Goal: Task Accomplishment & Management: Complete application form

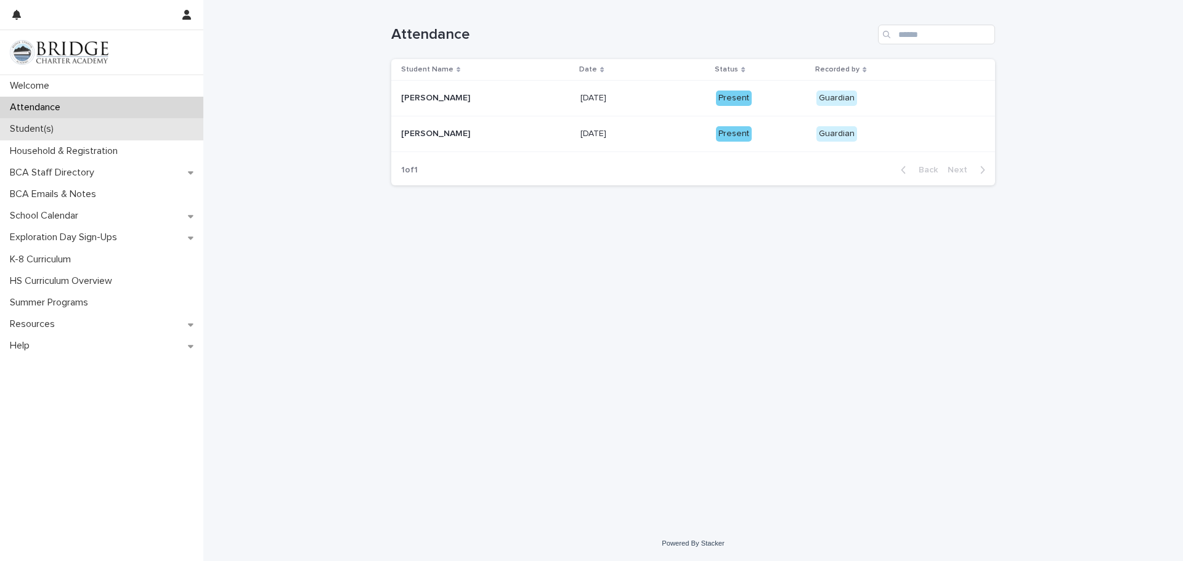
click at [36, 125] on p "Student(s)" at bounding box center [34, 129] width 59 height 12
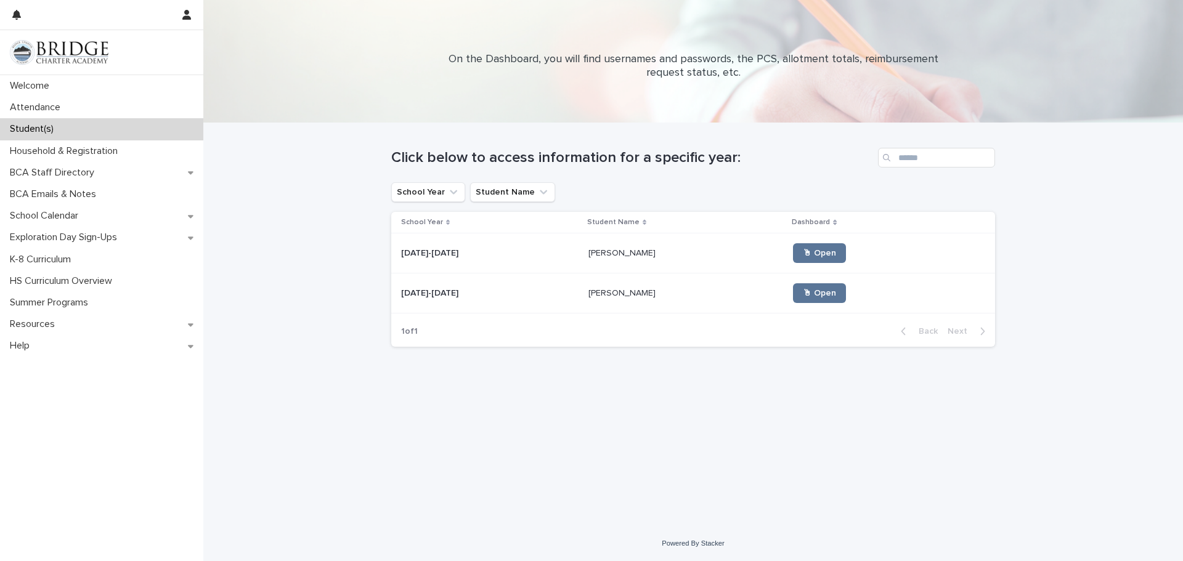
click at [588, 250] on p "[PERSON_NAME]" at bounding box center [623, 252] width 70 height 13
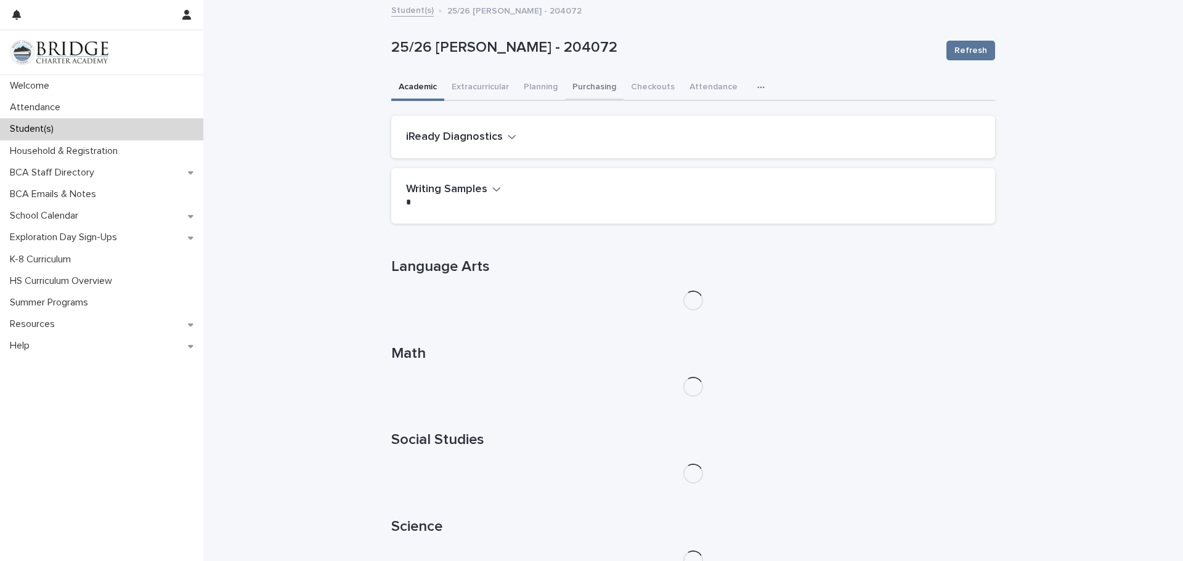
click at [599, 86] on button "Purchasing" at bounding box center [594, 88] width 59 height 26
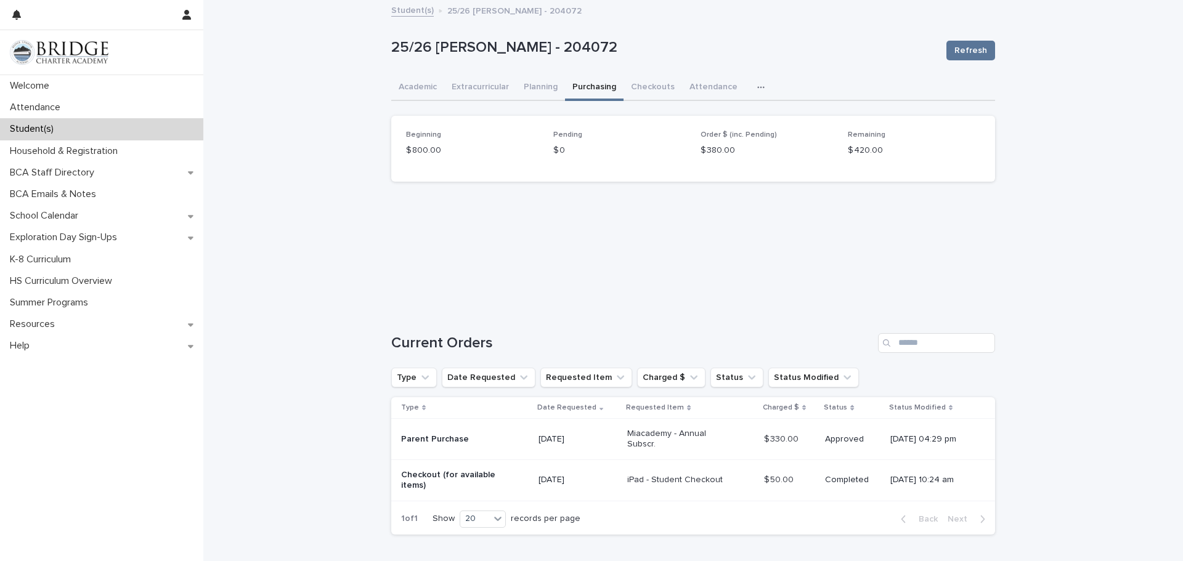
click at [757, 91] on icon "button" at bounding box center [760, 87] width 7 height 9
click at [710, 124] on button "General" at bounding box center [721, 119] width 81 height 18
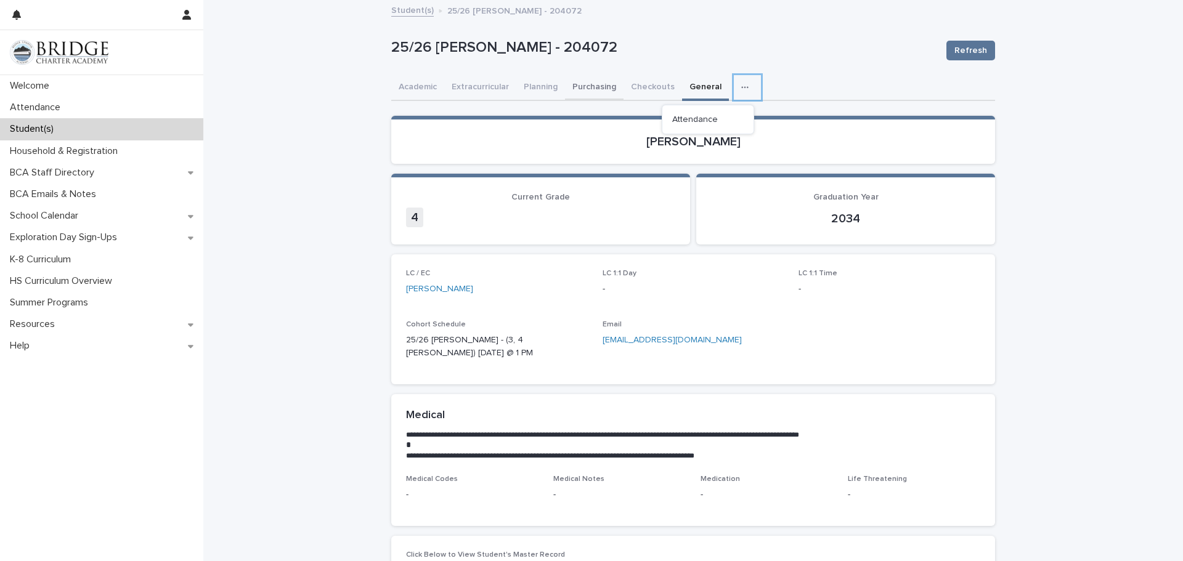
click at [567, 91] on button "Purchasing" at bounding box center [594, 88] width 59 height 26
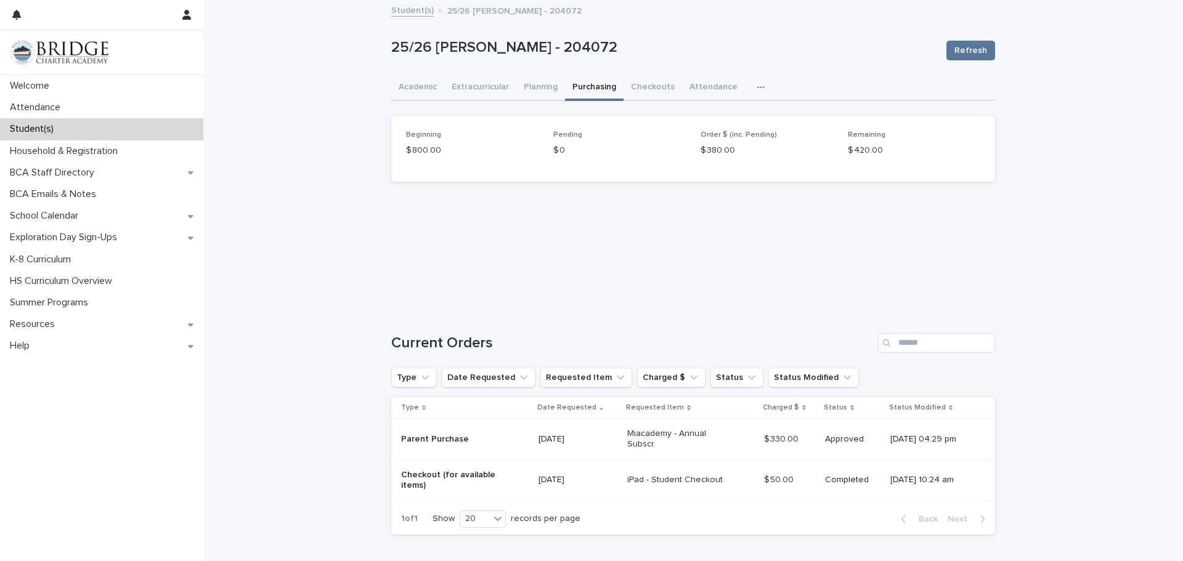
click at [584, 90] on button "Purchasing" at bounding box center [594, 88] width 59 height 26
click at [578, 163] on div "Pending $ 0" at bounding box center [619, 149] width 132 height 36
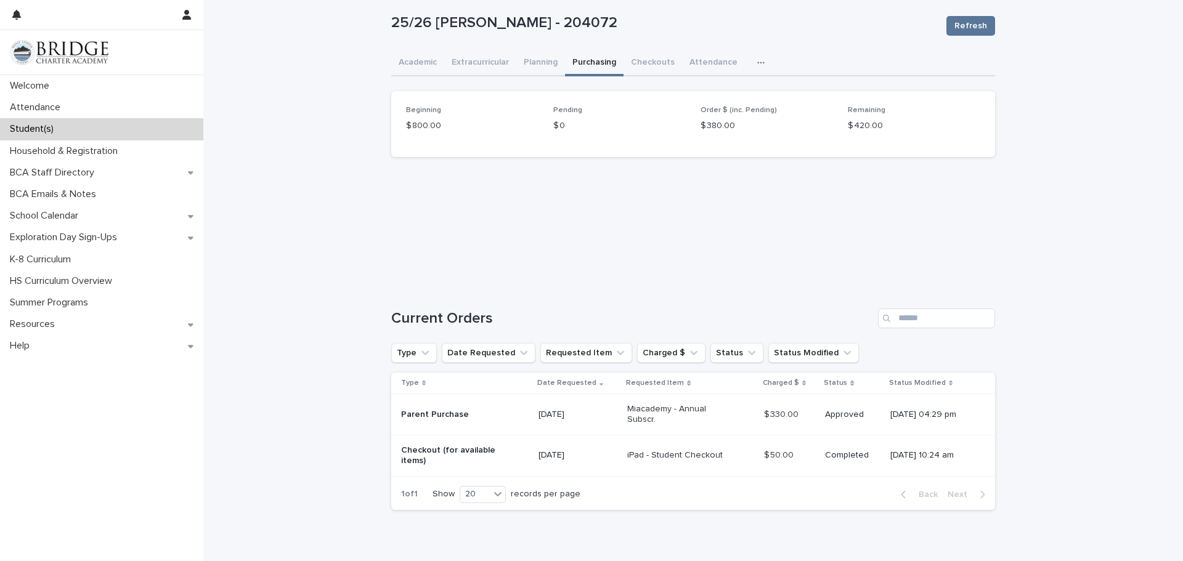
scroll to position [79, 0]
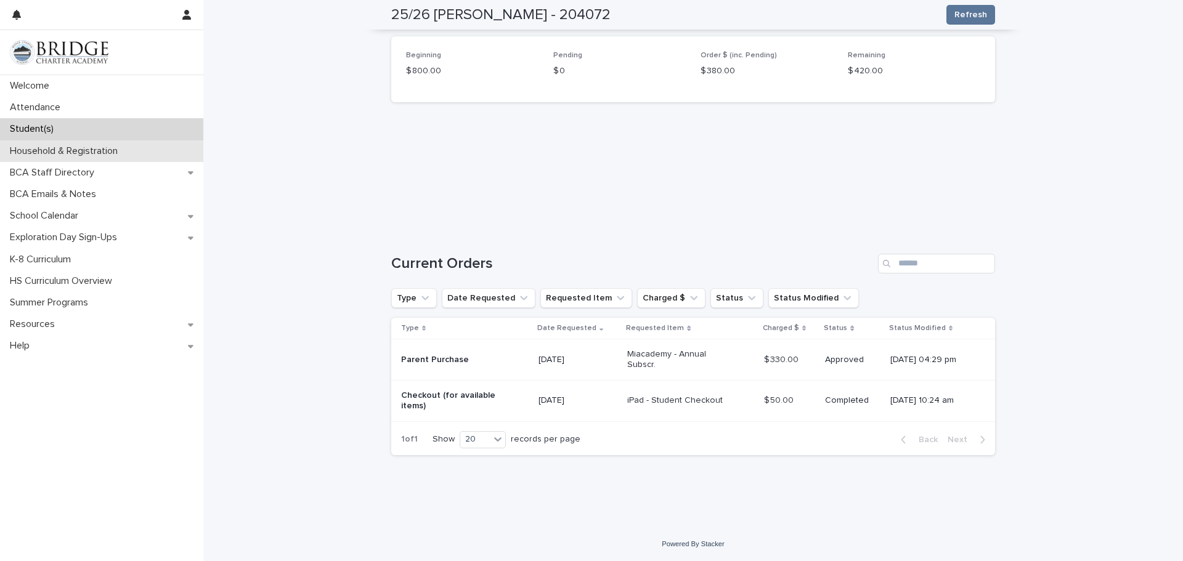
click at [70, 158] on div "Household & Registration" at bounding box center [101, 151] width 203 height 22
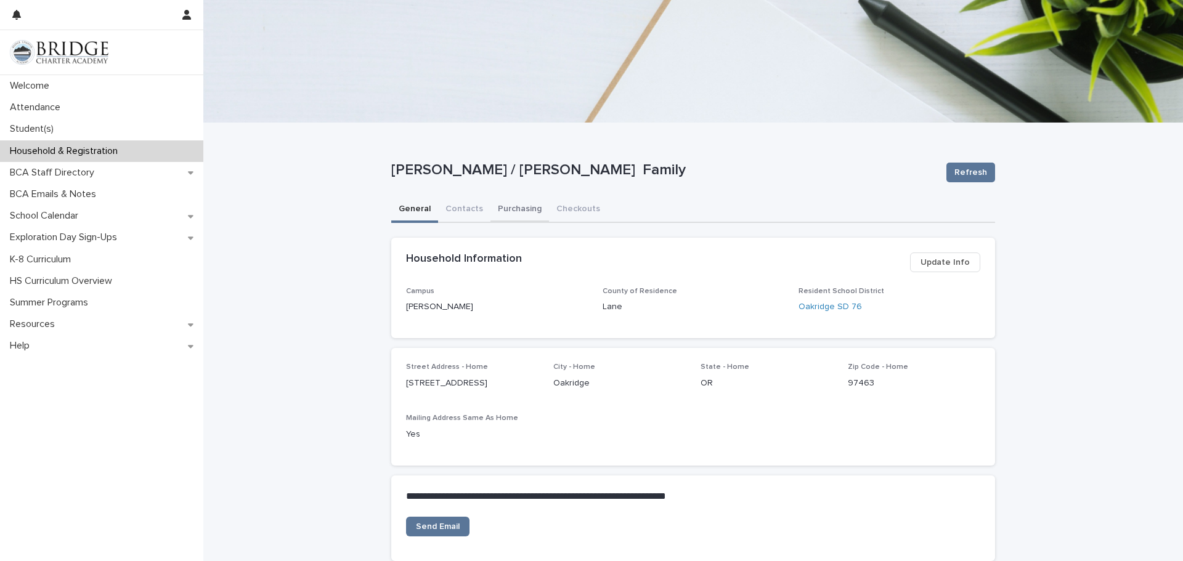
click at [537, 221] on button "Purchasing" at bounding box center [519, 210] width 59 height 26
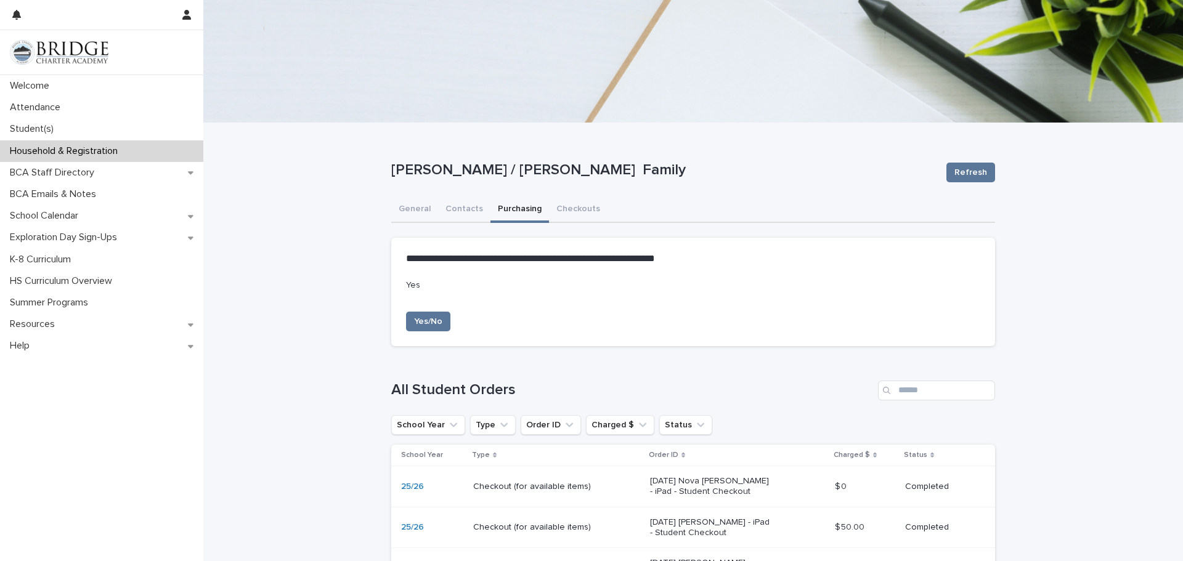
click at [860, 186] on div "[PERSON_NAME] / [PERSON_NAME] Family Refresh" at bounding box center [693, 172] width 604 height 49
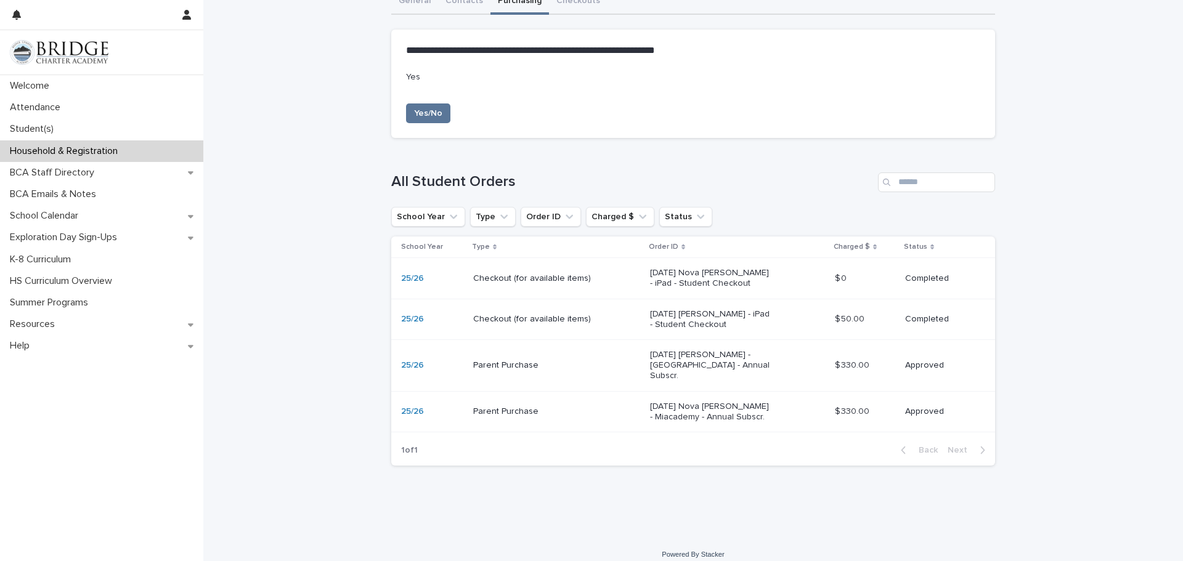
scroll to position [209, 0]
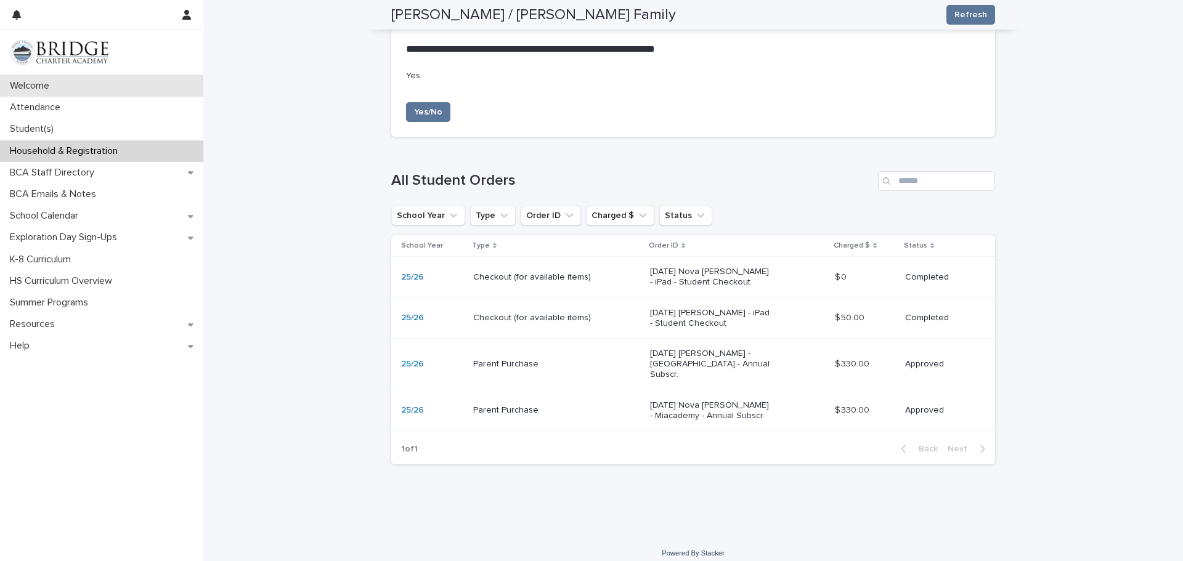
click at [46, 84] on p "Welcome" at bounding box center [32, 86] width 54 height 12
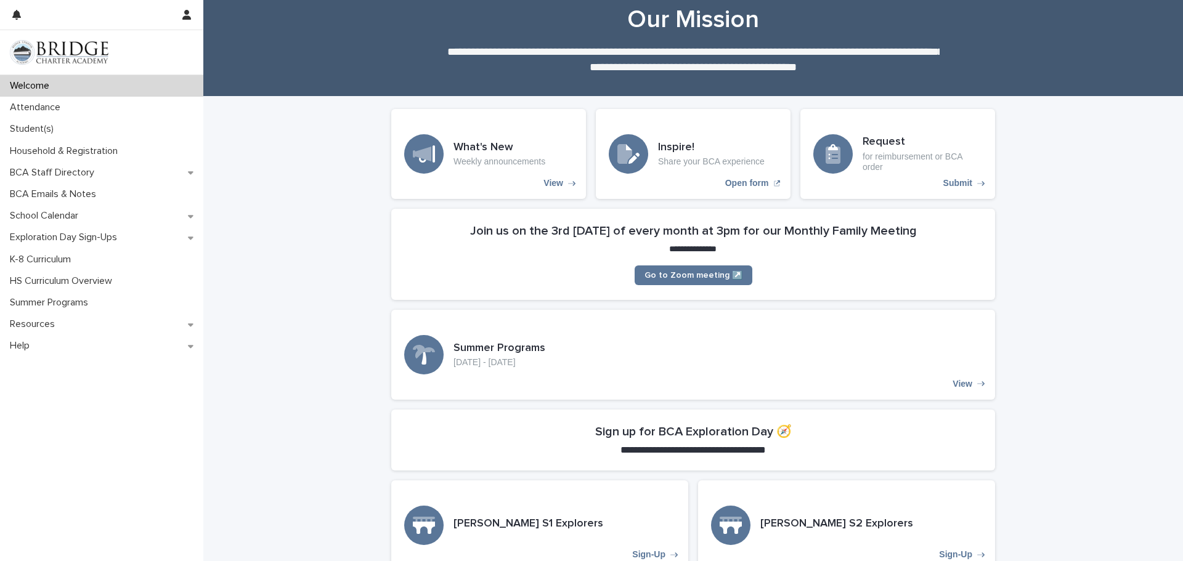
scroll to position [14, 0]
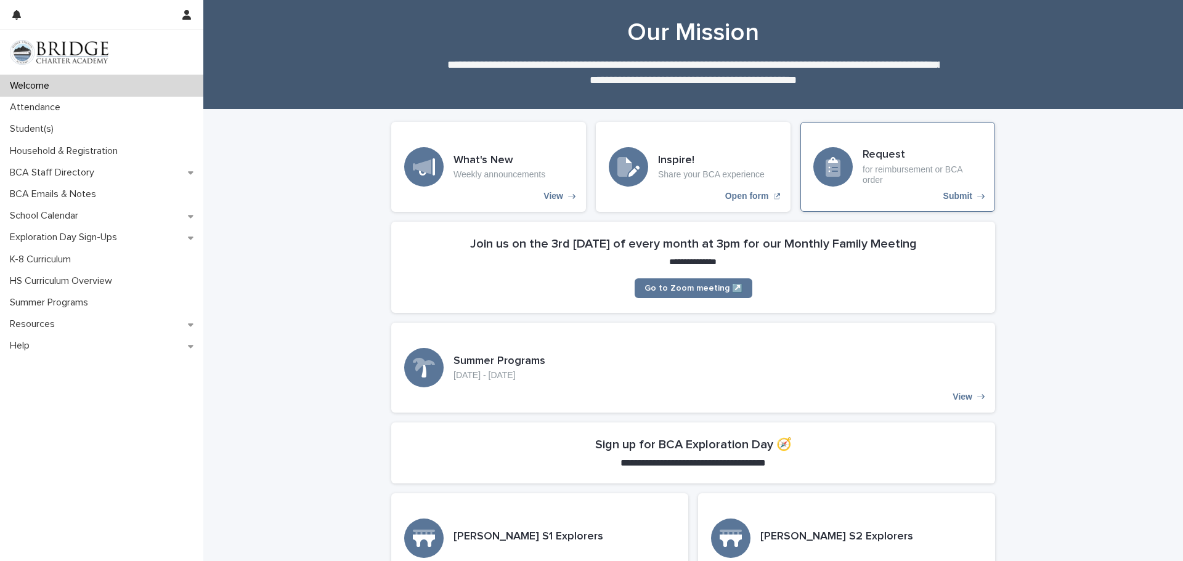
click at [947, 203] on div "Request for reimbursement or BCA order Submit" at bounding box center [897, 167] width 195 height 90
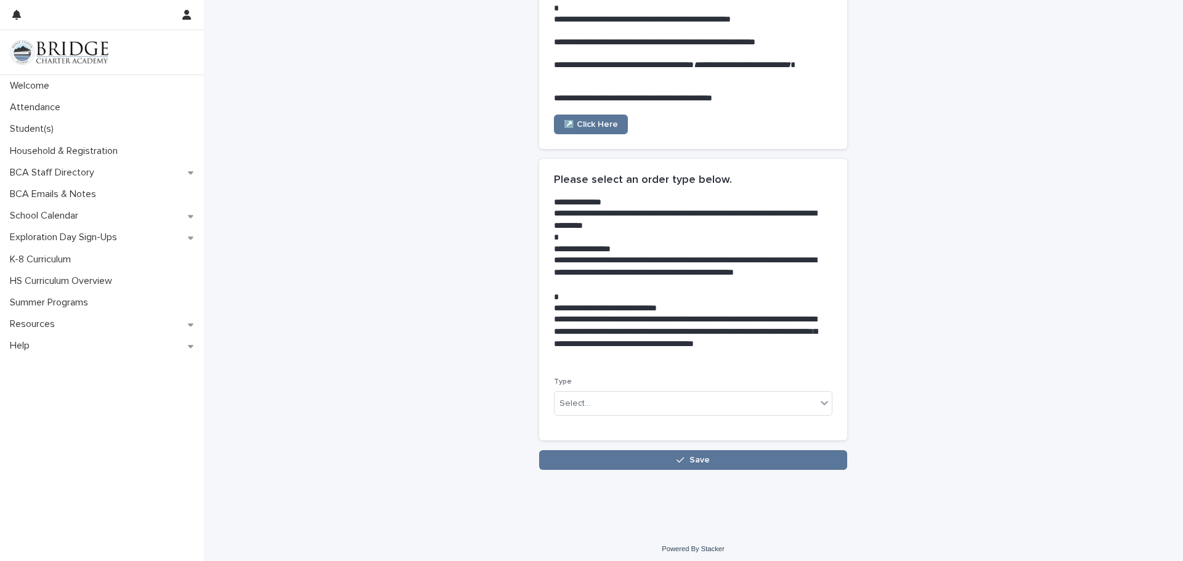
scroll to position [109, 0]
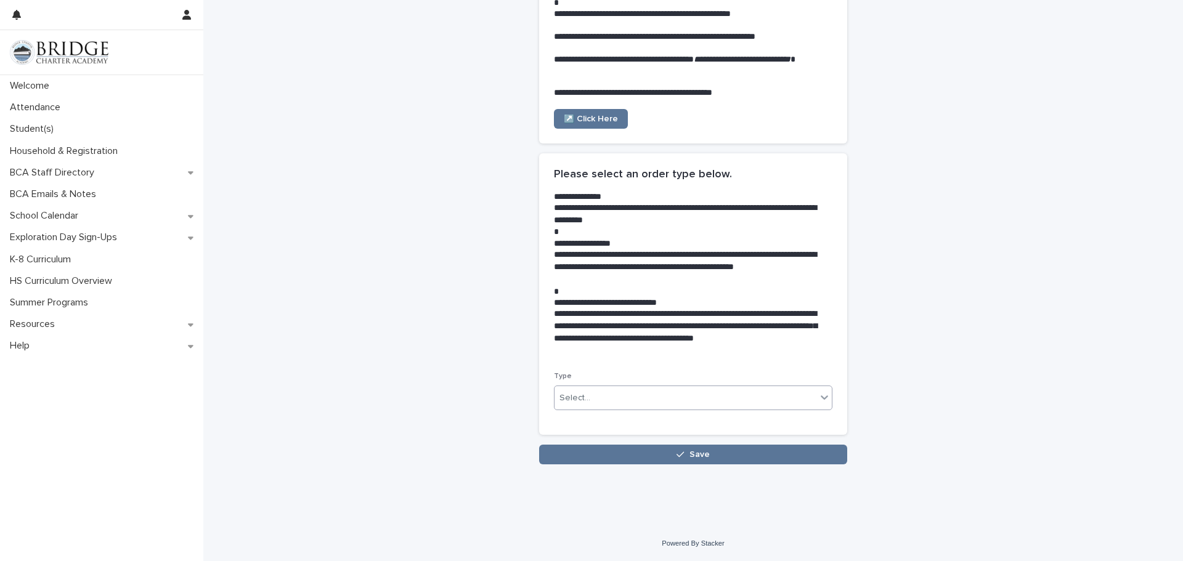
click at [821, 387] on div at bounding box center [824, 397] width 15 height 22
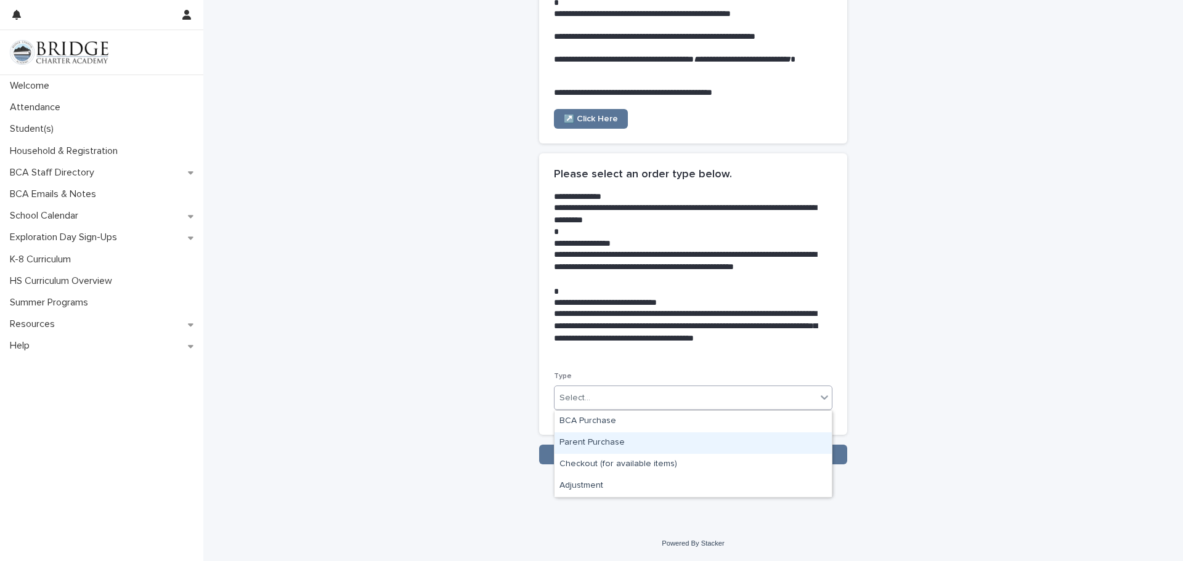
click at [595, 443] on div "Parent Purchase" at bounding box center [692, 443] width 277 height 22
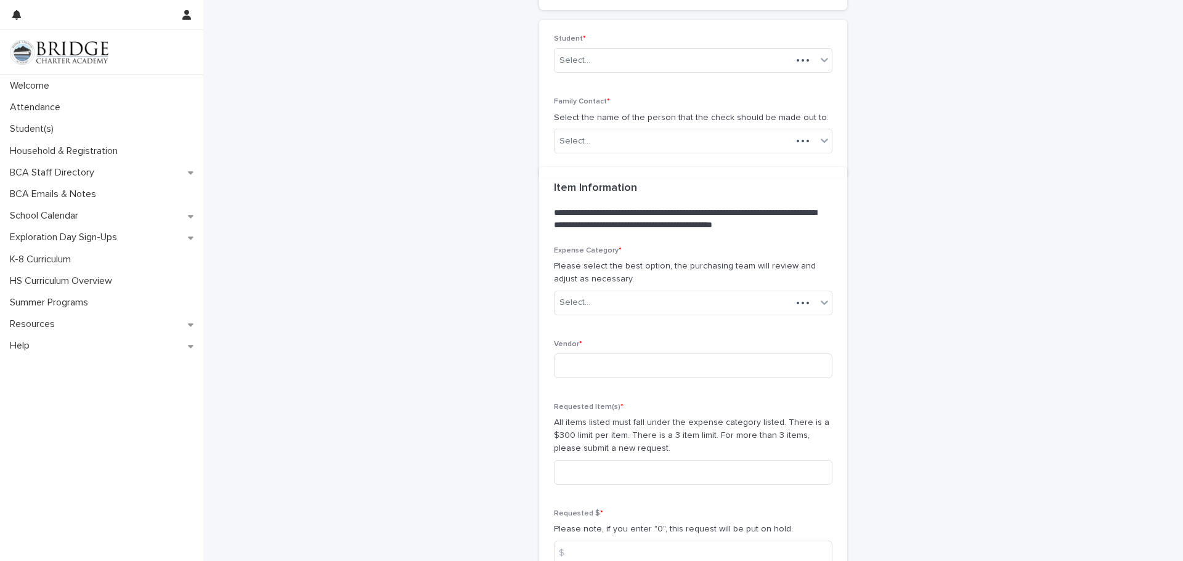
scroll to position [684, 0]
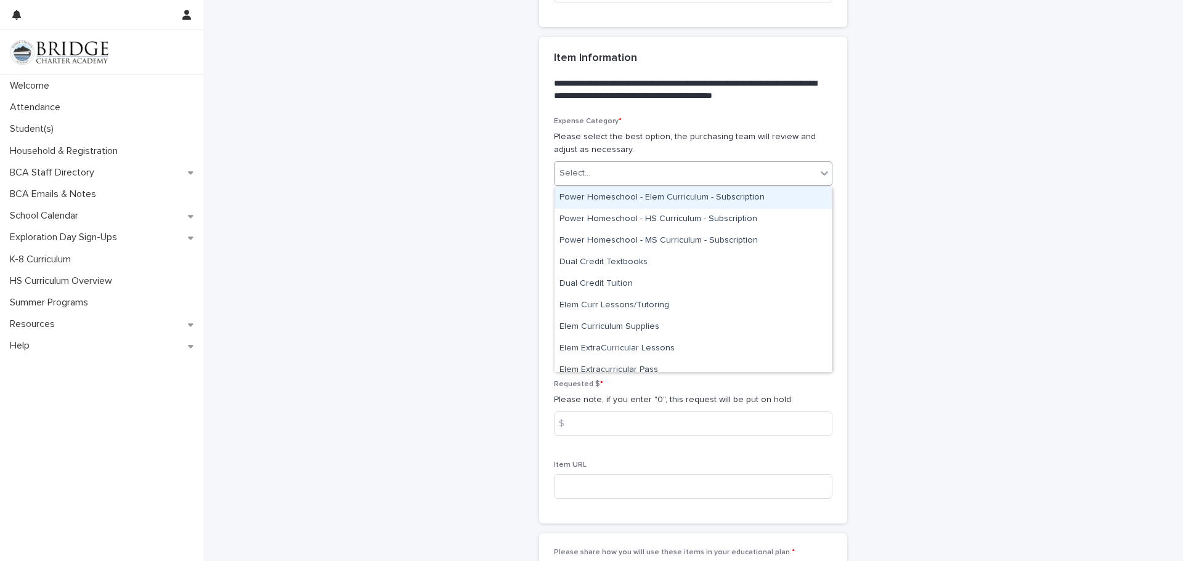
click at [809, 177] on div "Select..." at bounding box center [685, 173] width 262 height 20
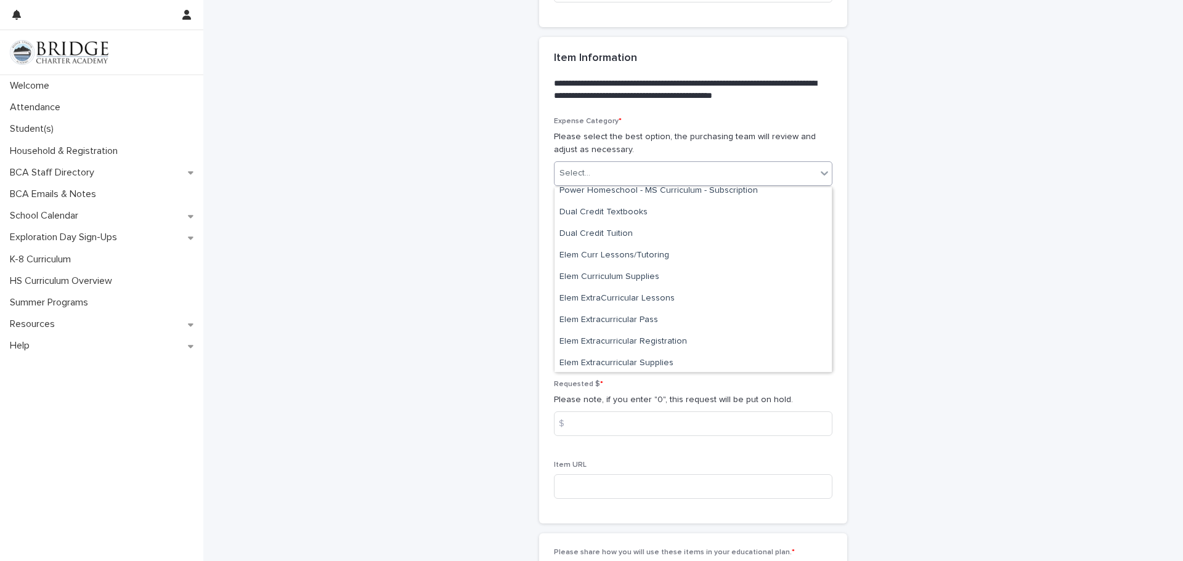
scroll to position [47, 0]
click at [628, 275] on div "Elem Curriculum Supplies" at bounding box center [692, 280] width 277 height 22
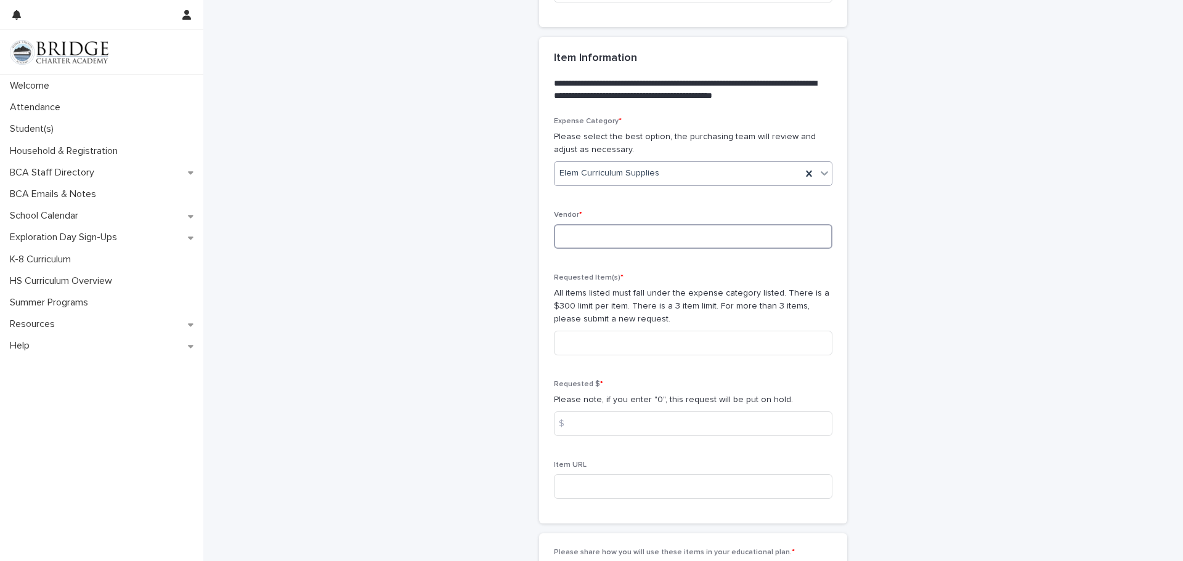
click at [661, 234] on input at bounding box center [693, 236] width 278 height 25
type input "******"
type input "**********"
click at [654, 349] on input at bounding box center [693, 343] width 278 height 25
type input "**********"
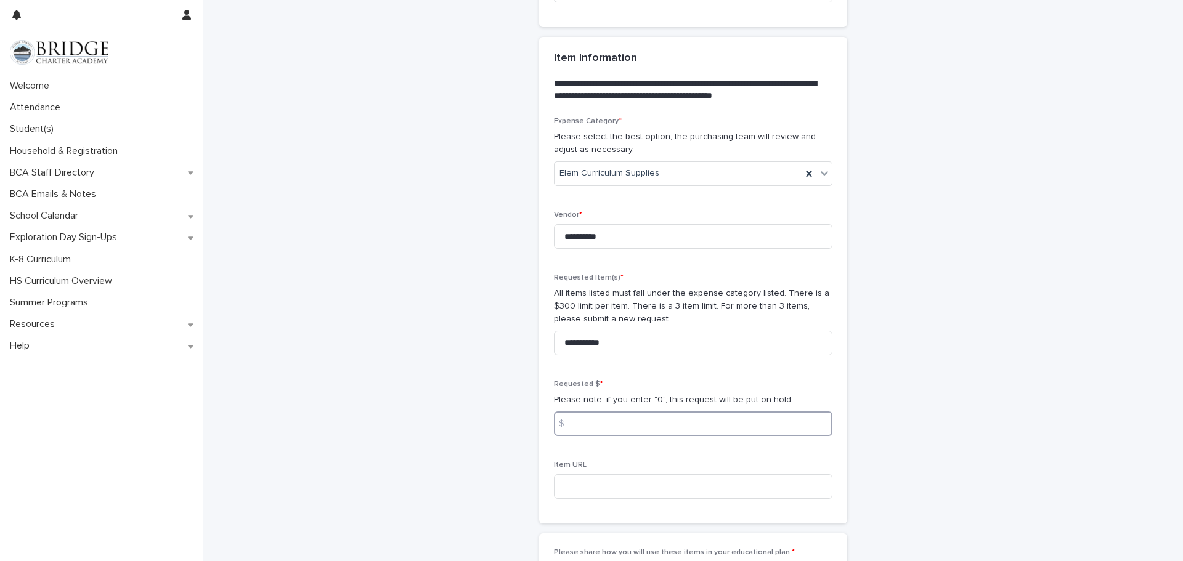
click at [597, 427] on input at bounding box center [693, 423] width 278 height 25
type input "*"
type input "*****"
click at [605, 483] on input at bounding box center [693, 486] width 278 height 25
paste input "**********"
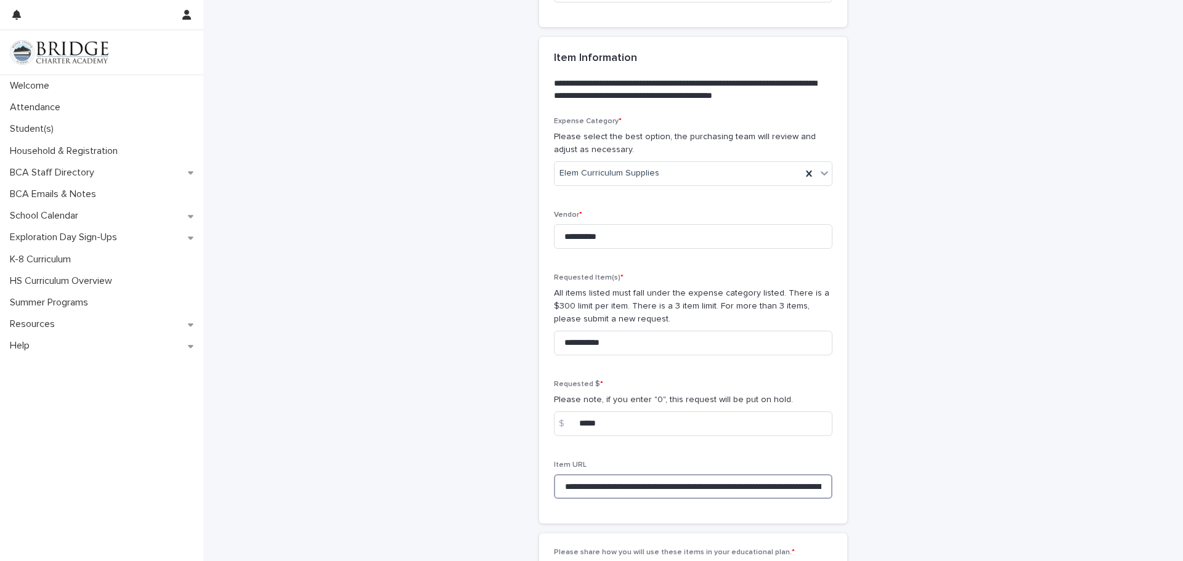
scroll to position [0, 2233]
type input "**********"
click at [1042, 406] on div "**********" at bounding box center [692, 208] width 979 height 1783
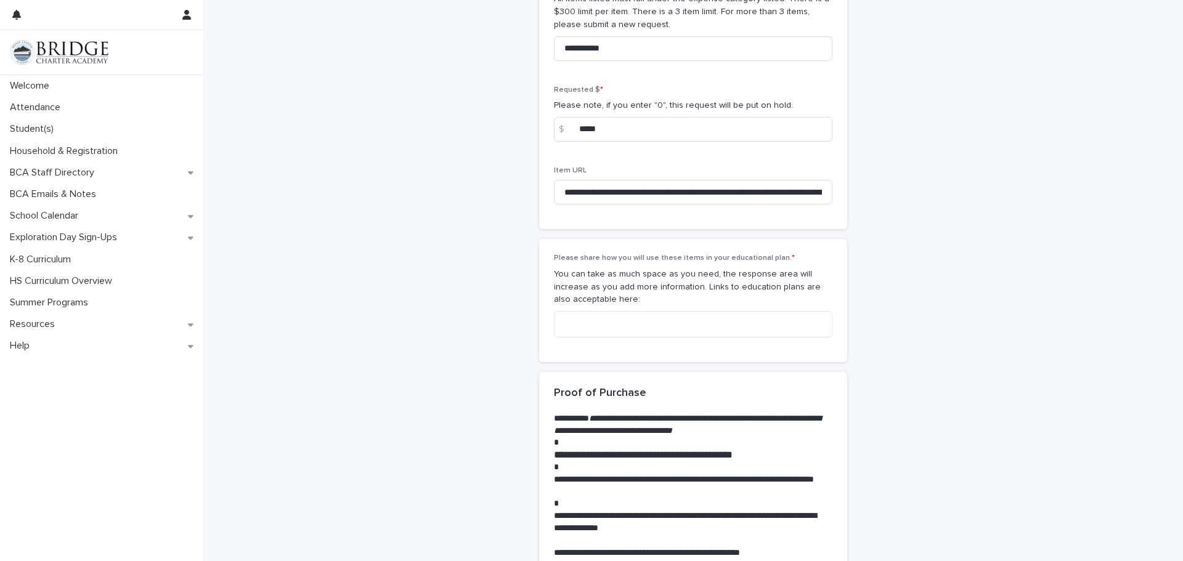
scroll to position [980, 0]
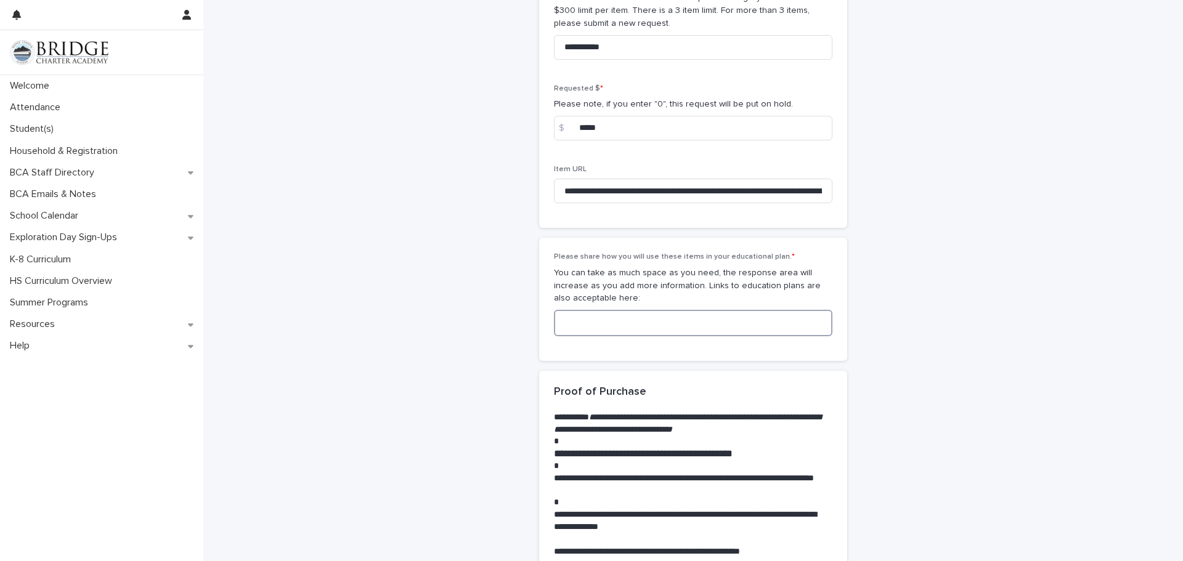
click at [681, 327] on textarea at bounding box center [693, 323] width 278 height 26
type textarea "**********"
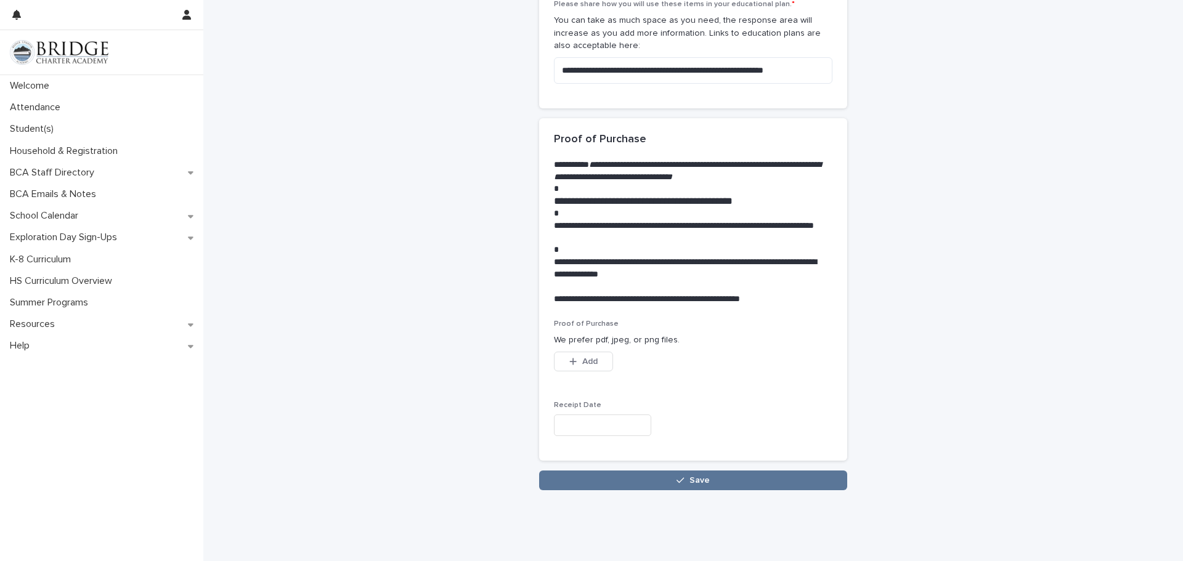
scroll to position [1259, 0]
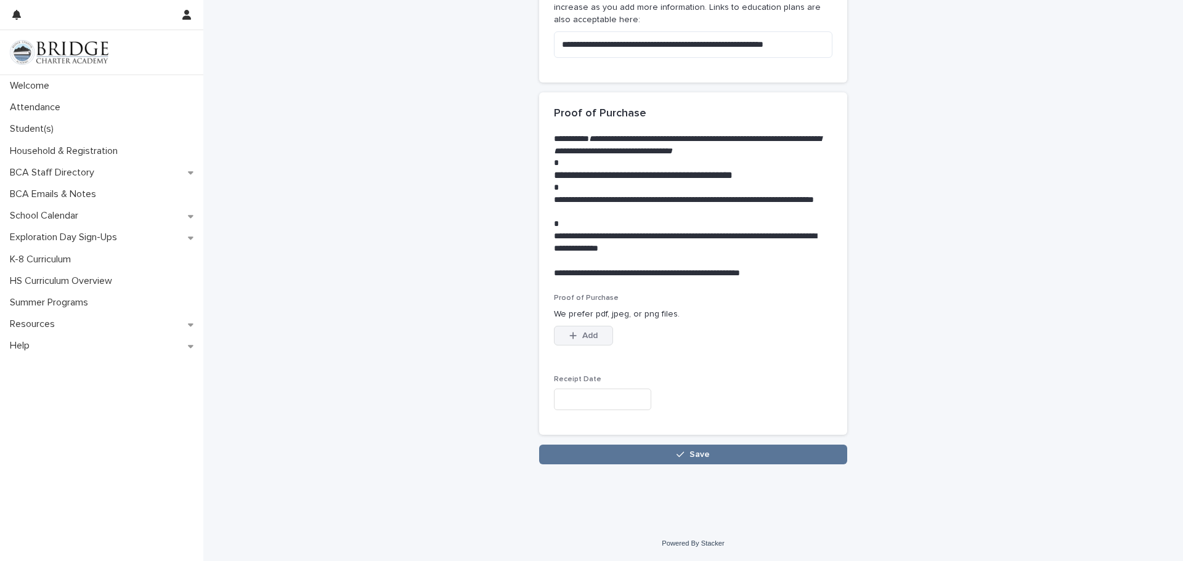
click at [559, 335] on button "Add" at bounding box center [583, 336] width 59 height 20
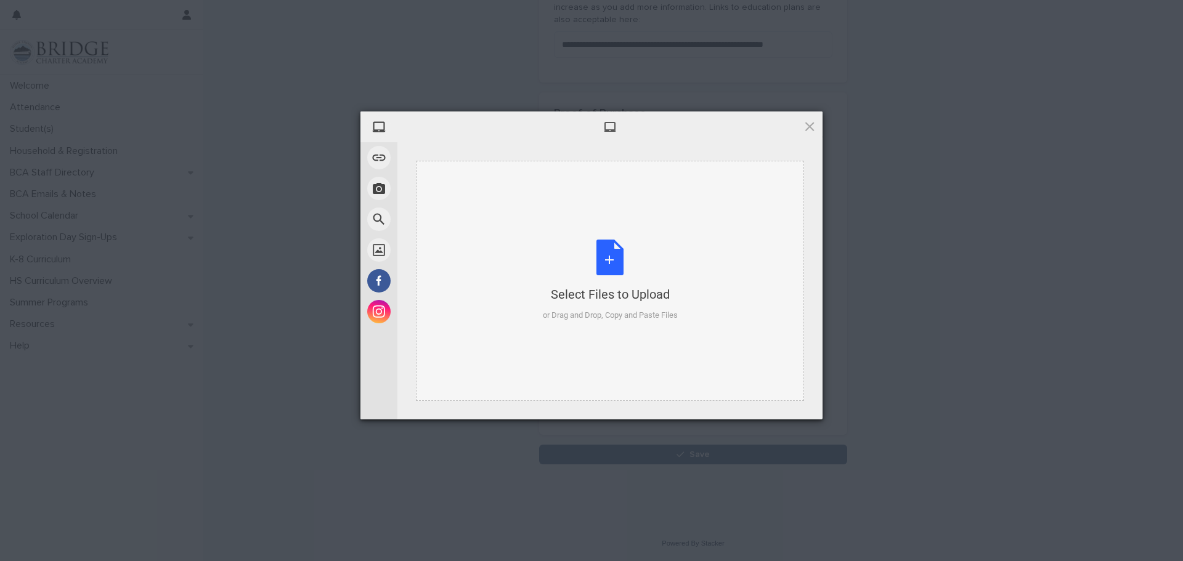
click at [603, 268] on div "Select Files to Upload or Drag and Drop, Copy and Paste Files" at bounding box center [610, 281] width 135 height 82
click at [582, 266] on div "Select Files to Upload or Drag and Drop, Copy and Paste Files" at bounding box center [610, 281] width 135 height 82
click at [605, 256] on div "Select Files to Upload or Drag and Drop, Copy and Paste Files" at bounding box center [610, 281] width 135 height 82
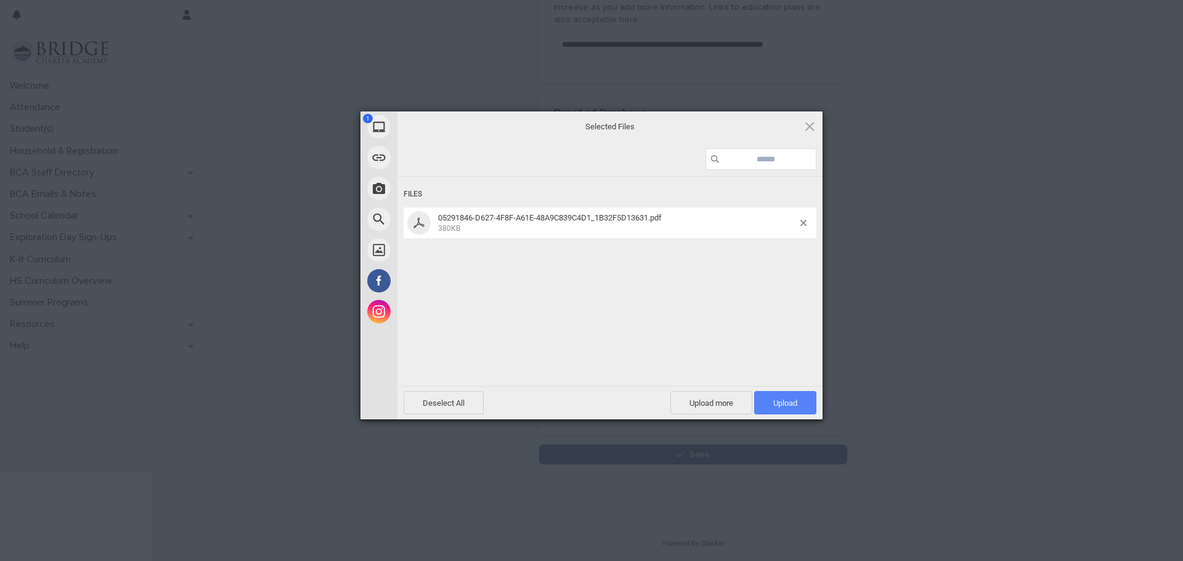
click at [798, 398] on span "Upload 1" at bounding box center [785, 402] width 62 height 23
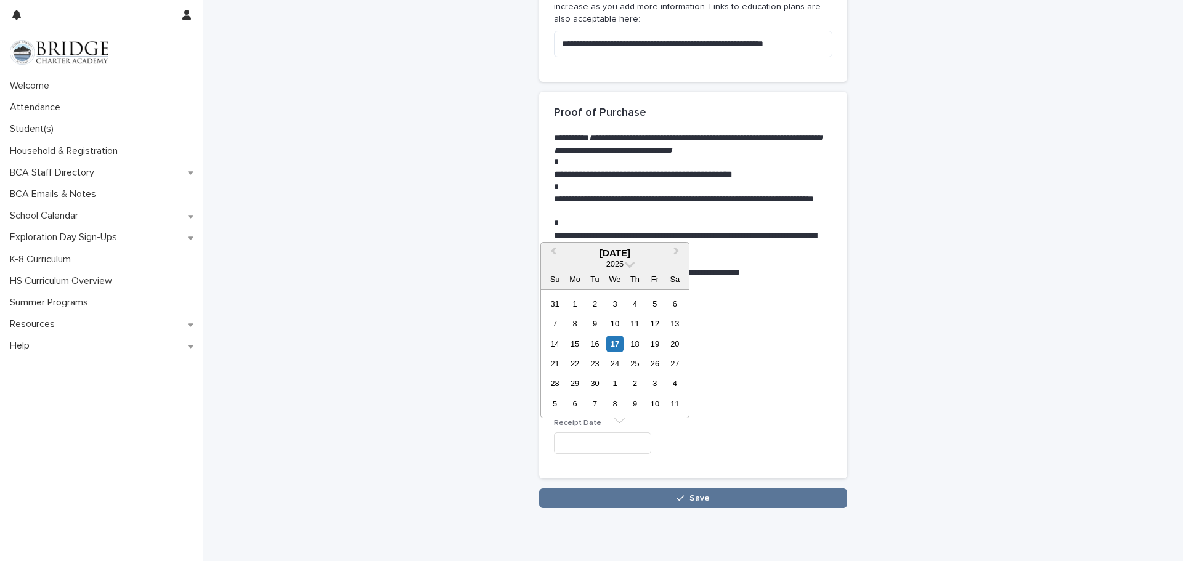
click at [638, 442] on input "text" at bounding box center [602, 443] width 97 height 22
click at [615, 347] on div "17" at bounding box center [614, 344] width 17 height 17
type input "**********"
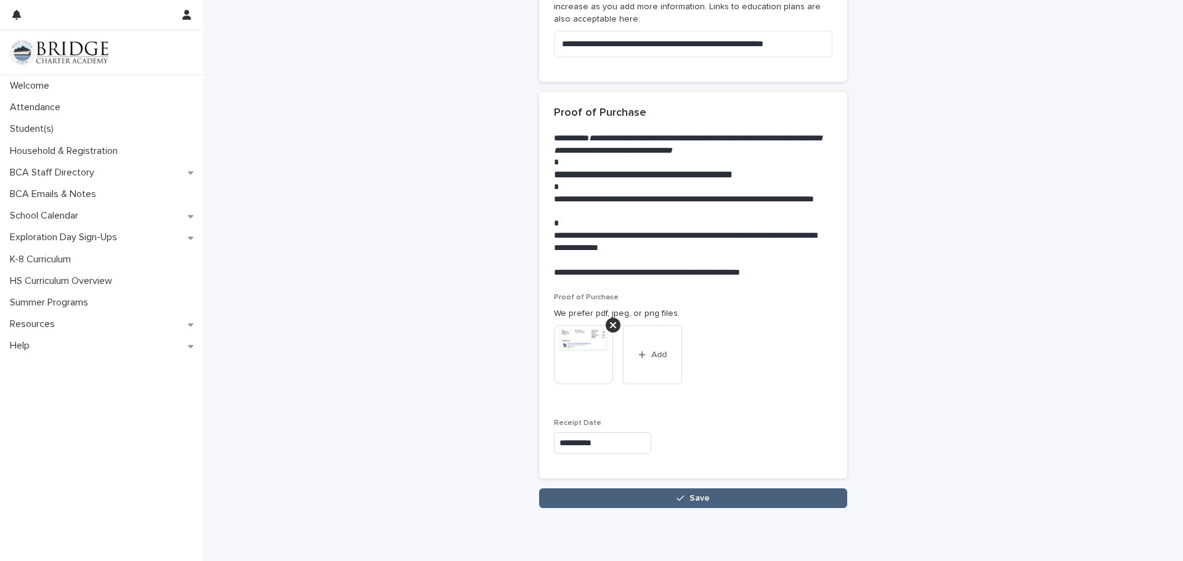
click at [677, 499] on icon "button" at bounding box center [679, 498] width 7 height 9
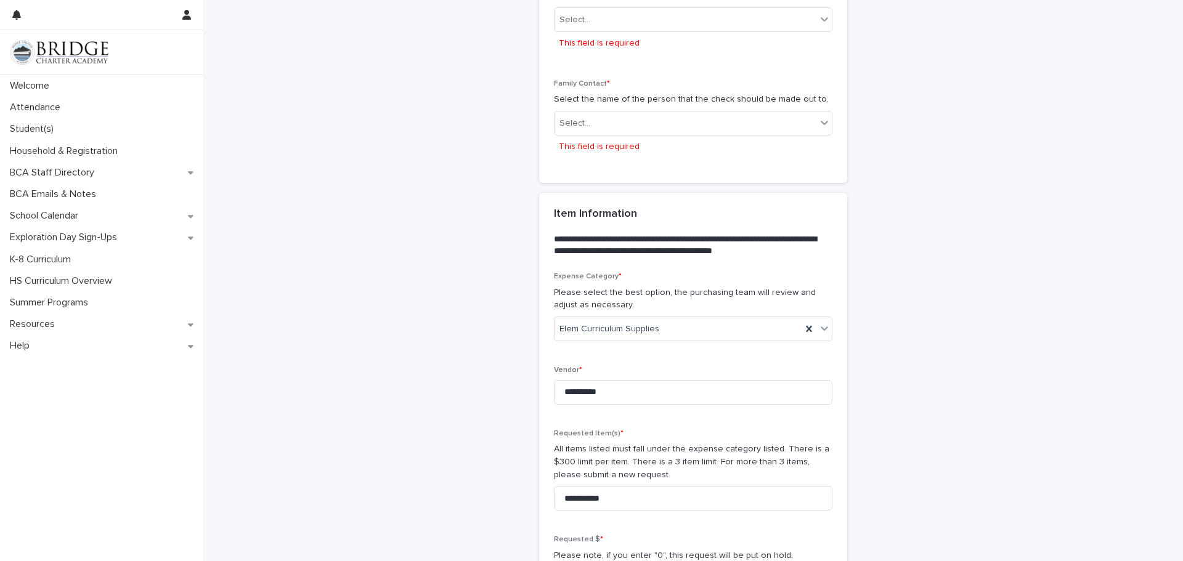
scroll to position [578, 0]
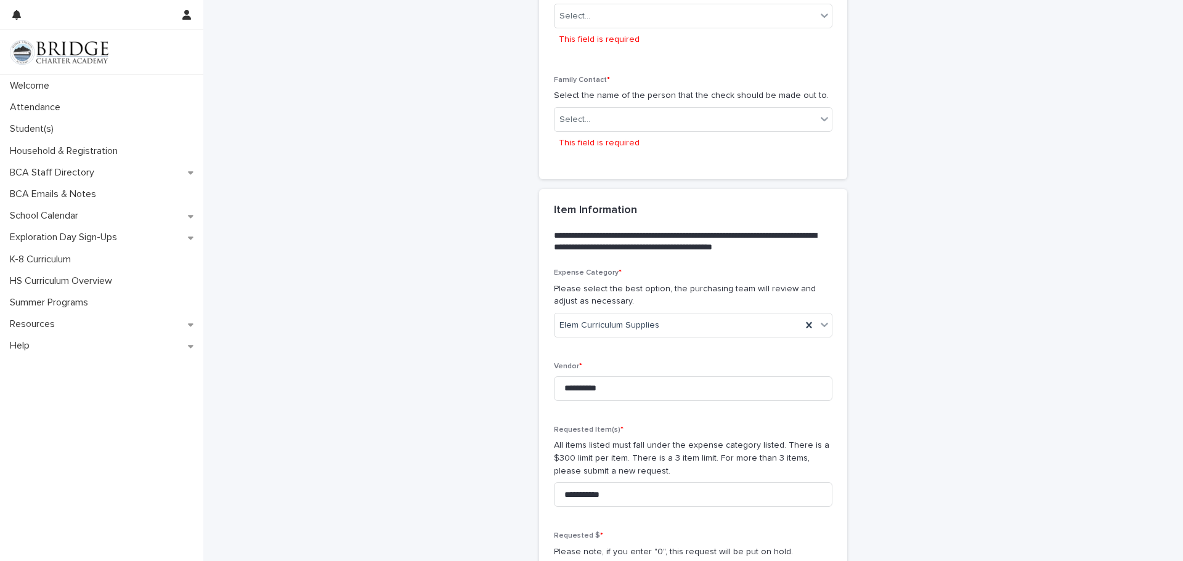
click at [1040, 139] on div "**********" at bounding box center [692, 368] width 979 height 1890
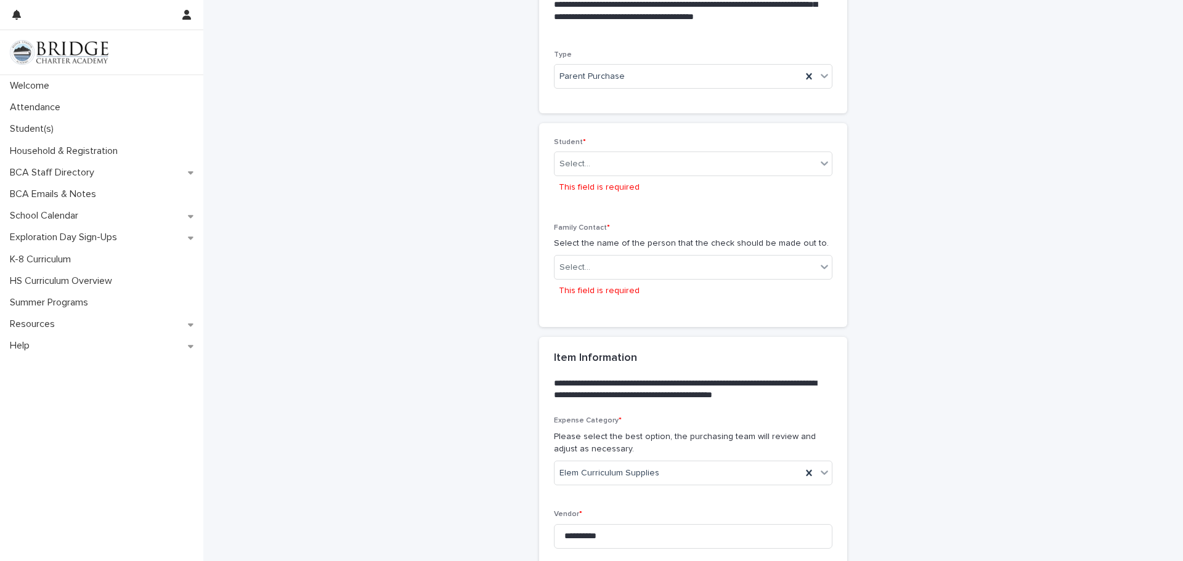
scroll to position [405, 0]
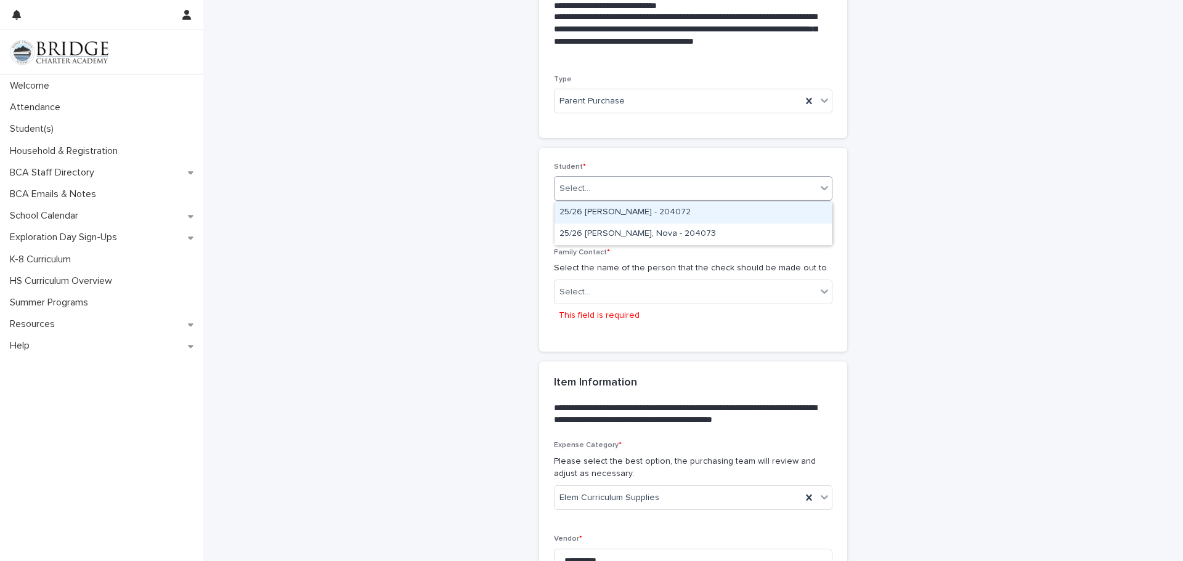
click at [806, 186] on div "Select..." at bounding box center [685, 189] width 262 height 20
click at [657, 215] on div "25/26 [PERSON_NAME] - 204072" at bounding box center [692, 213] width 277 height 22
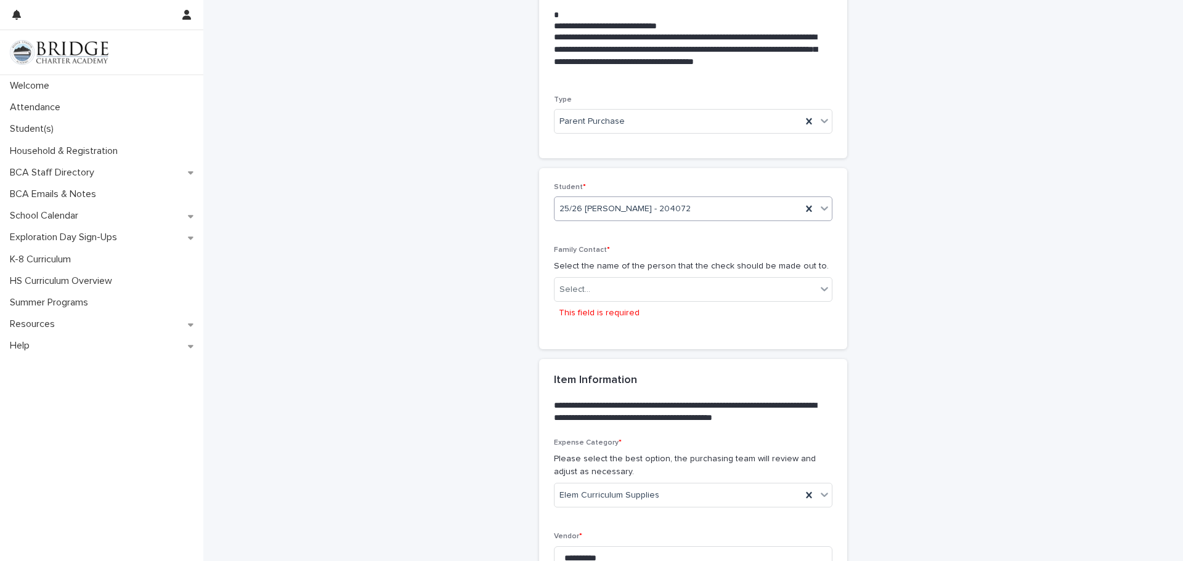
scroll to position [385, 0]
click at [826, 209] on icon at bounding box center [824, 208] width 12 height 12
click at [717, 240] on div "25/26 [PERSON_NAME] - 204072" at bounding box center [692, 233] width 277 height 22
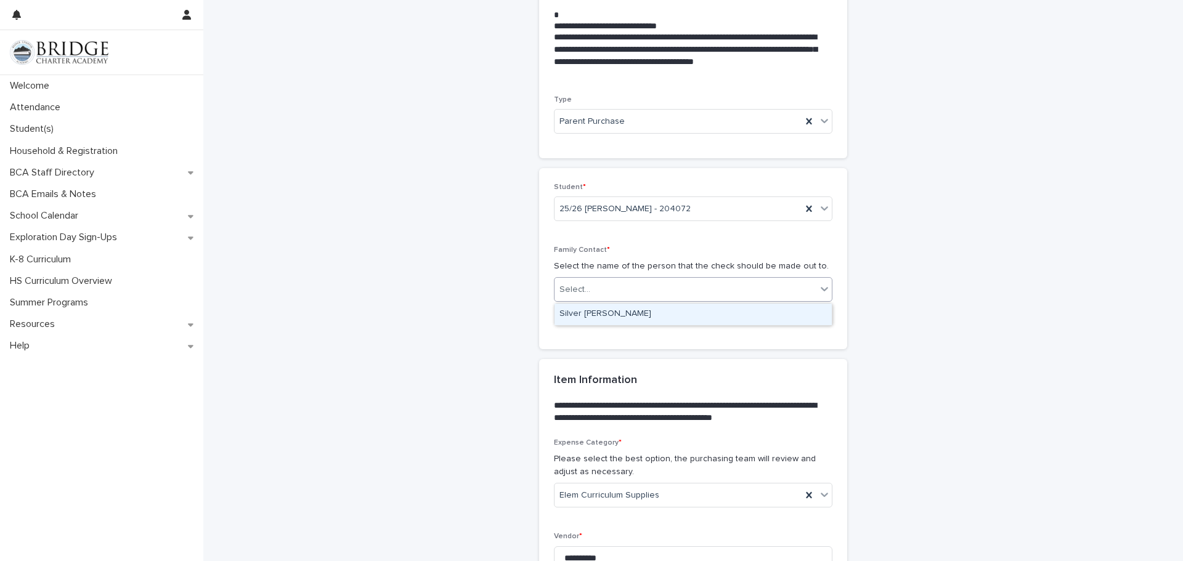
click at [726, 294] on div "Select..." at bounding box center [685, 290] width 262 height 20
click at [646, 320] on div "Silver [PERSON_NAME]" at bounding box center [692, 315] width 277 height 22
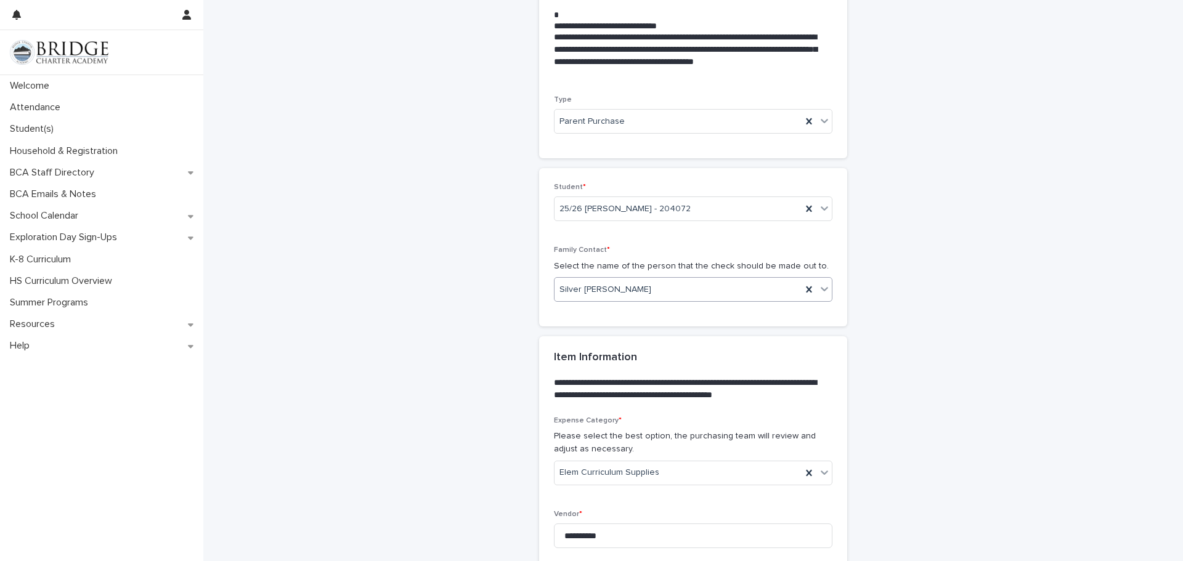
scroll to position [374, 0]
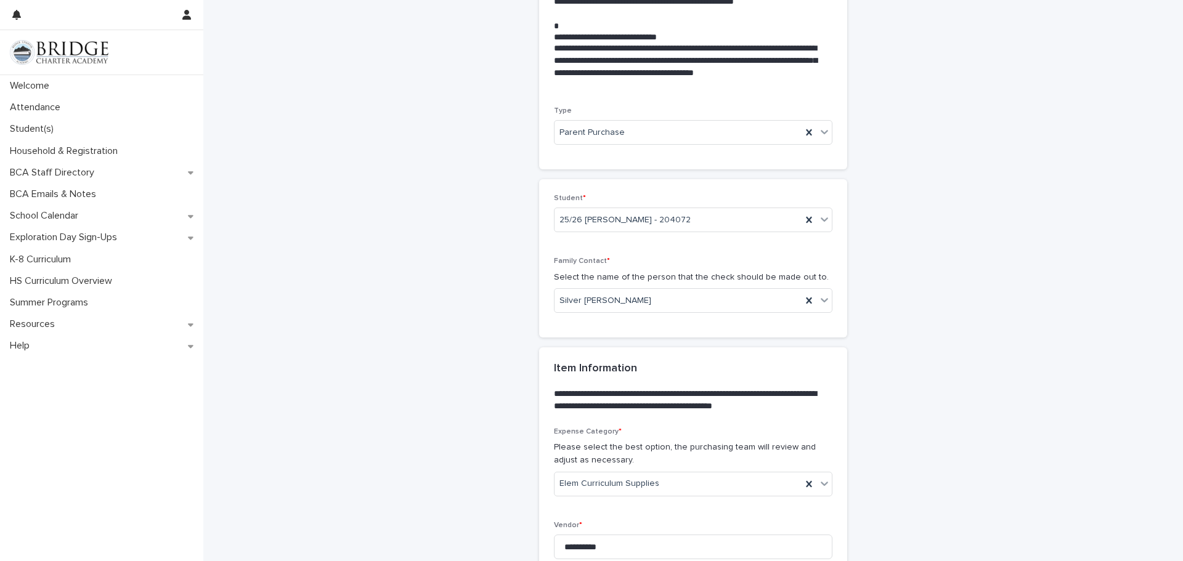
click at [959, 327] on div "**********" at bounding box center [693, 510] width 604 height 1766
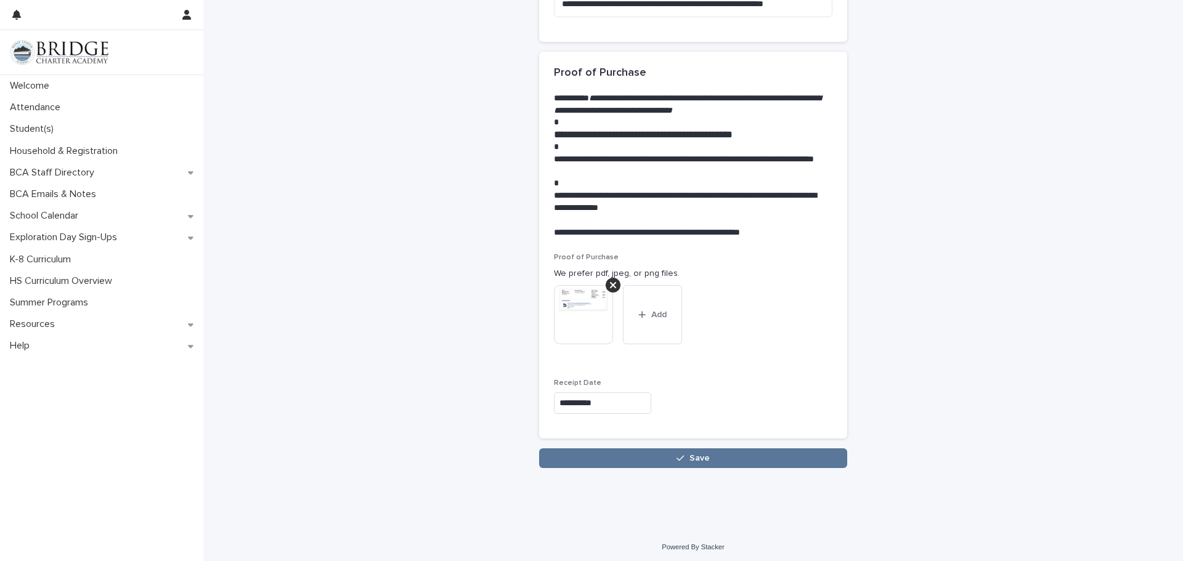
scroll to position [1303, 0]
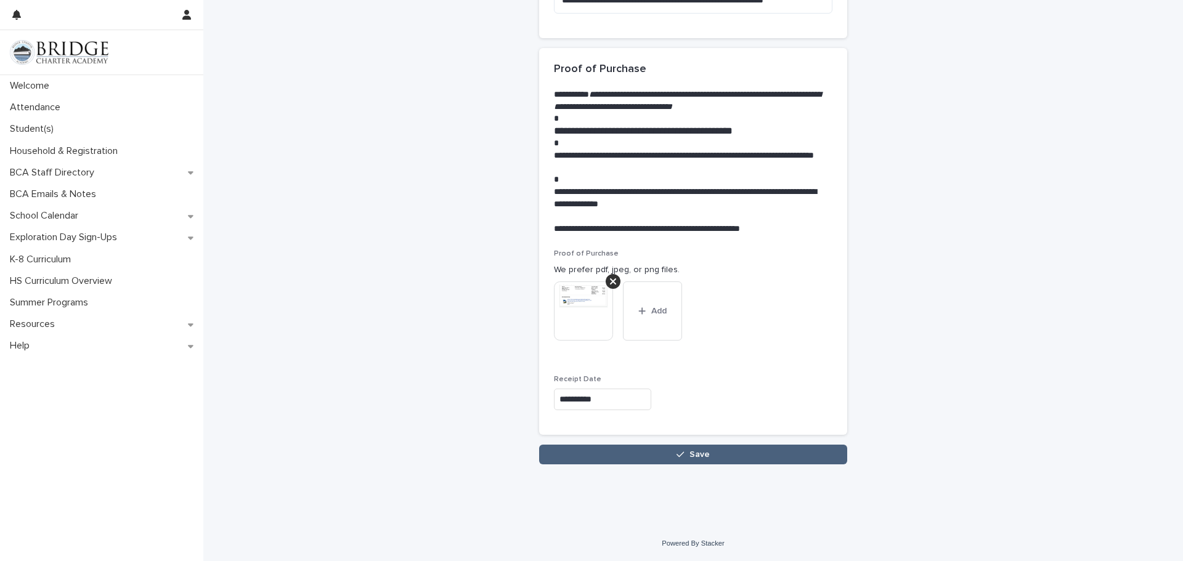
click at [687, 461] on button "Save" at bounding box center [693, 455] width 308 height 20
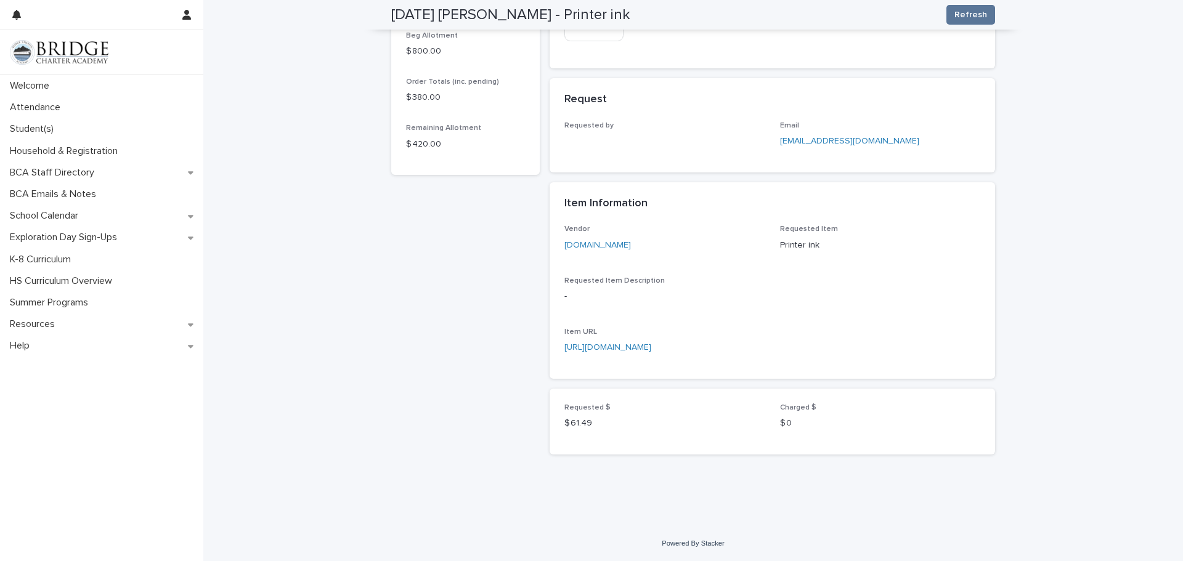
scroll to position [330, 0]
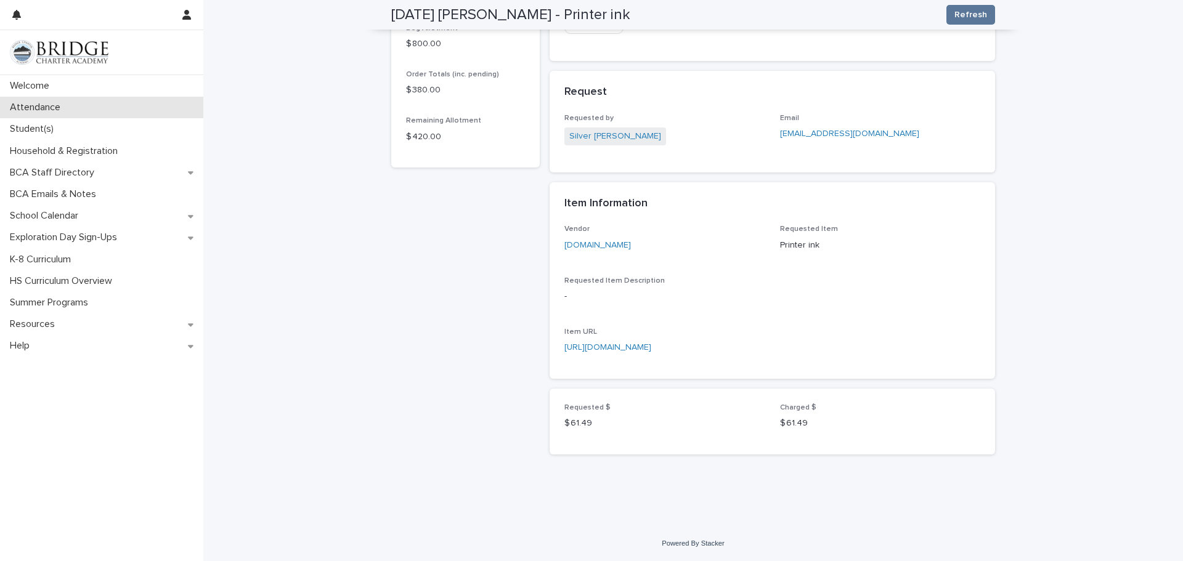
click at [31, 104] on p "Attendance" at bounding box center [37, 108] width 65 height 12
